Goal: Navigation & Orientation: Find specific page/section

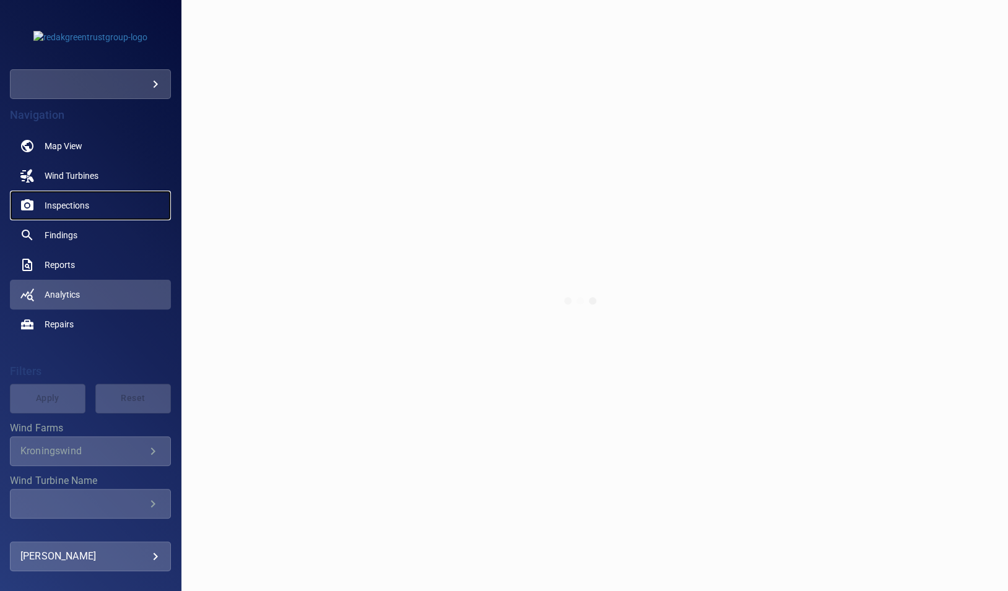
click at [54, 204] on span "Inspections" at bounding box center [67, 205] width 45 height 12
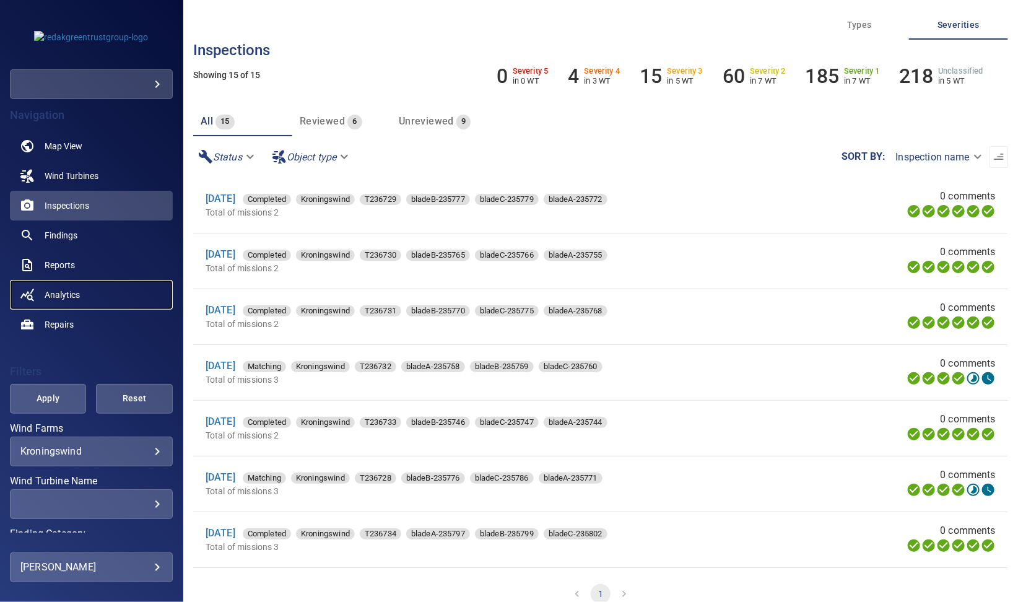
click at [50, 290] on span "Analytics" at bounding box center [62, 295] width 35 height 12
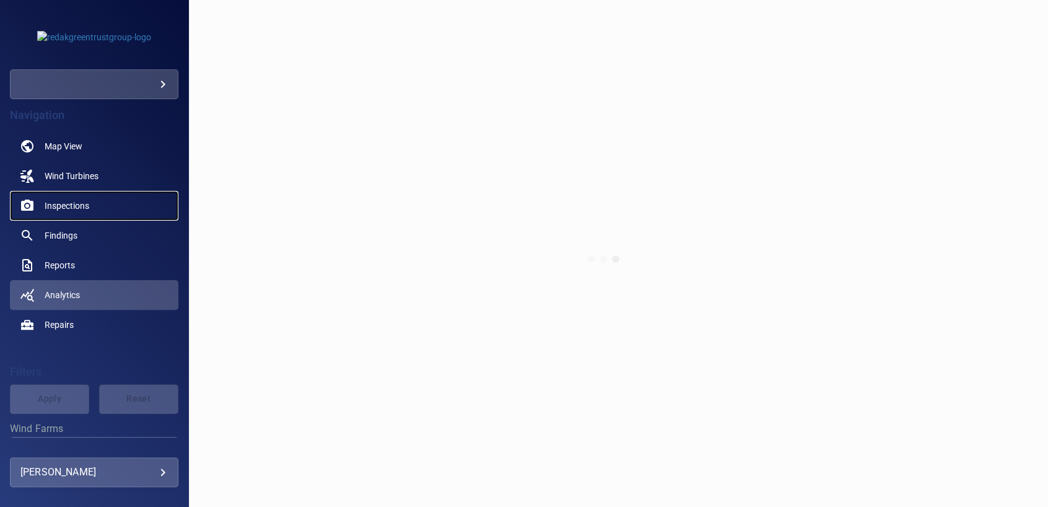
click at [59, 209] on span "Inspections" at bounding box center [67, 205] width 45 height 12
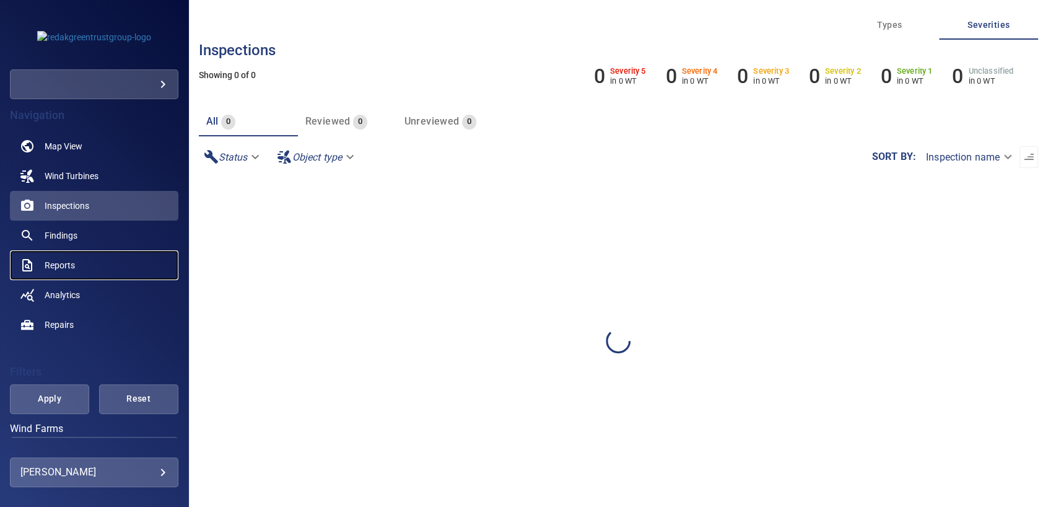
click at [58, 268] on span "Reports" at bounding box center [60, 265] width 30 height 12
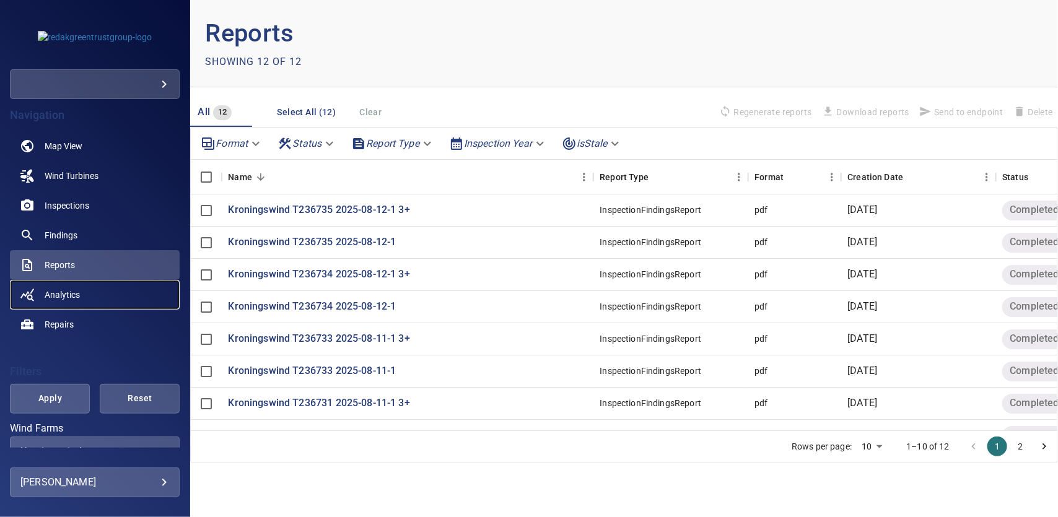
click at [53, 286] on link "Analytics" at bounding box center [95, 295] width 170 height 30
